Goal: Task Accomplishment & Management: Use online tool/utility

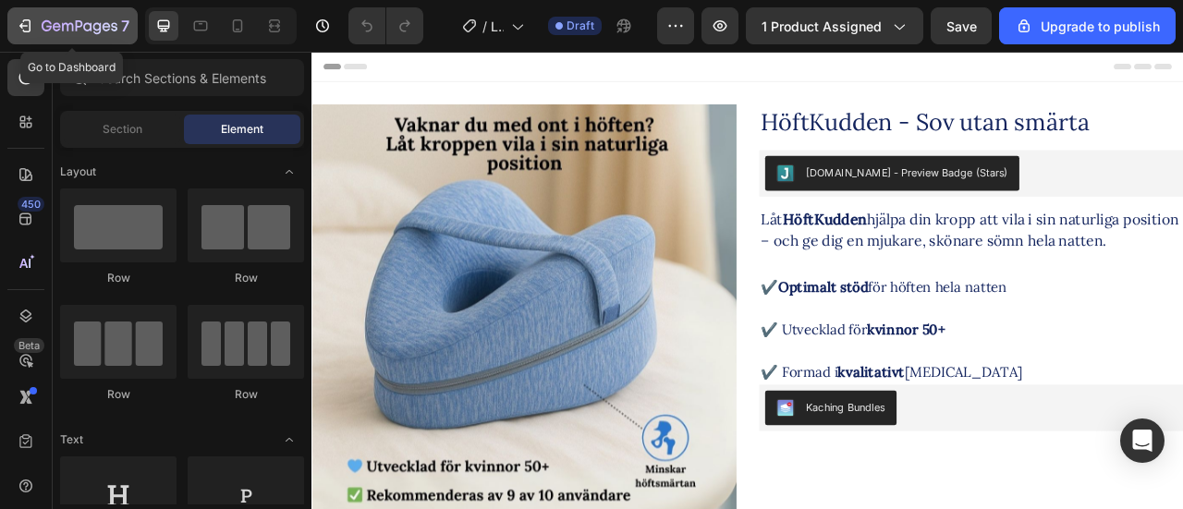
click at [26, 27] on icon "button" at bounding box center [25, 26] width 18 height 18
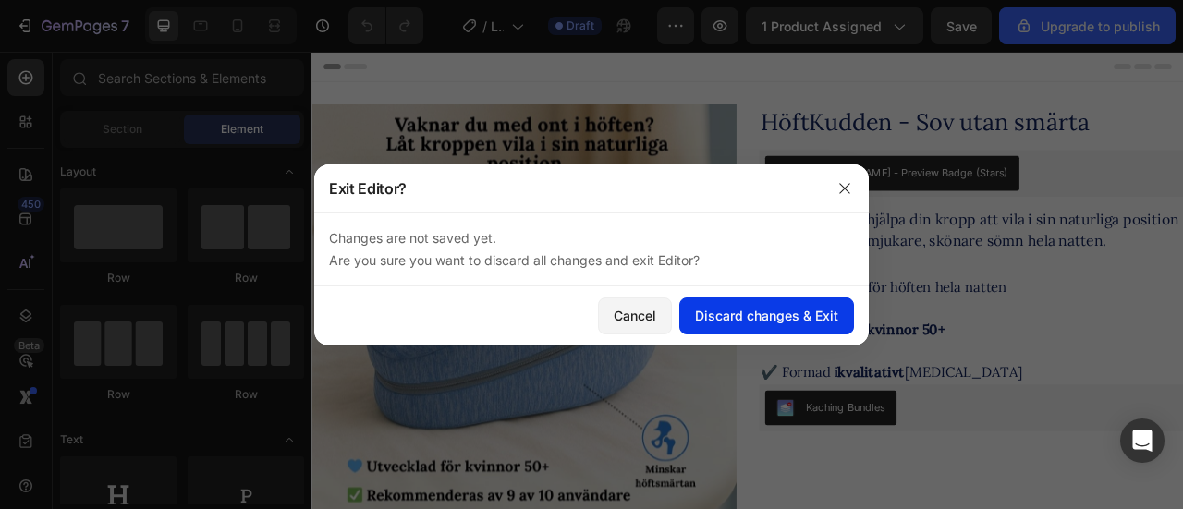
click at [737, 317] on div "Discard changes & Exit" at bounding box center [766, 315] width 143 height 19
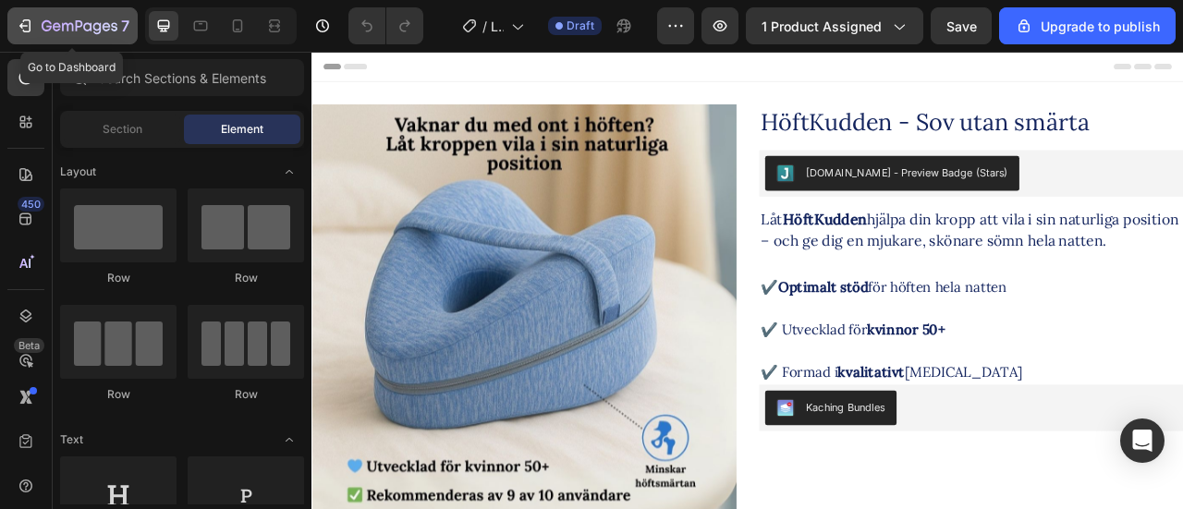
click at [30, 18] on icon "button" at bounding box center [25, 26] width 18 height 18
